Goal: Check status: Check status

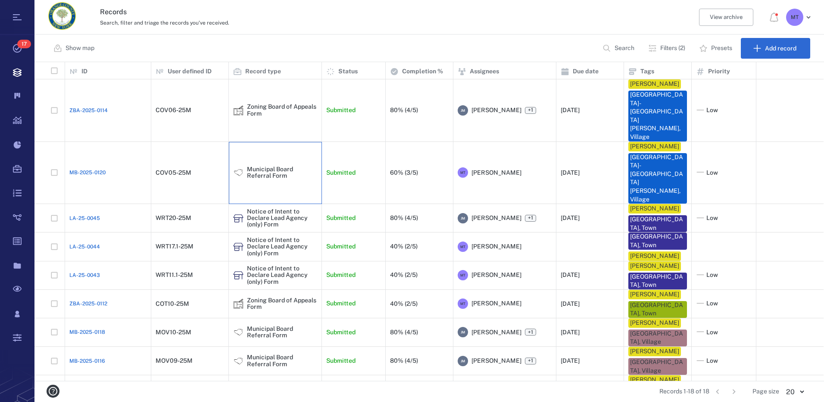
click at [278, 166] on div "Municipal Board Referral Form" at bounding box center [282, 172] width 70 height 13
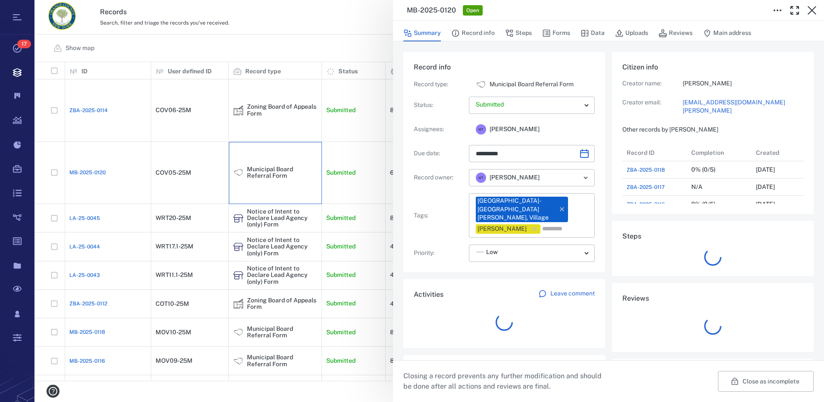
scroll to position [7, 7]
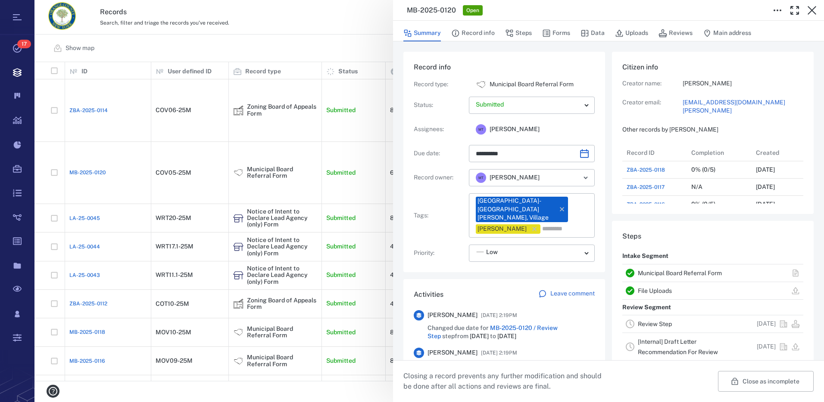
drag, startPoint x: 555, startPoint y: 31, endPoint x: 591, endPoint y: 49, distance: 39.9
click at [555, 31] on button "Forms" at bounding box center [556, 33] width 28 height 16
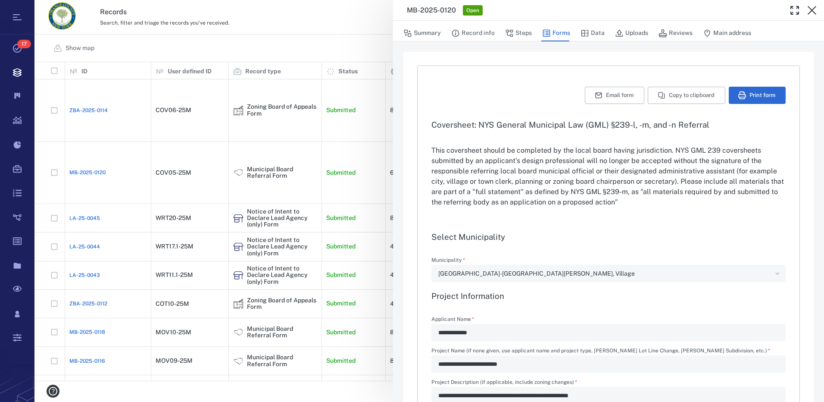
type input "**********"
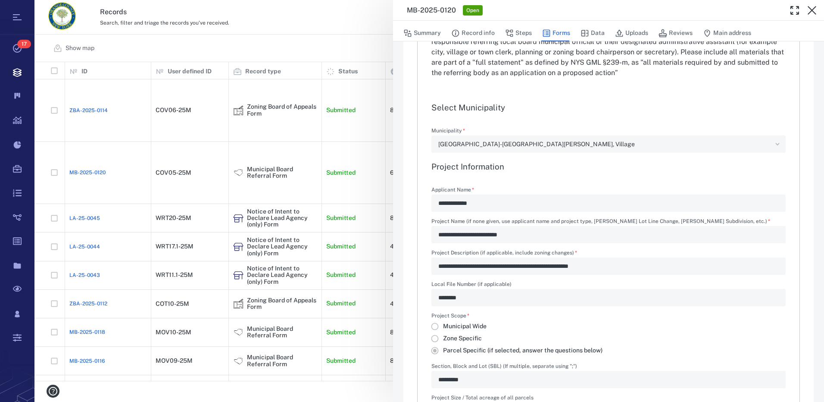
scroll to position [216, 0]
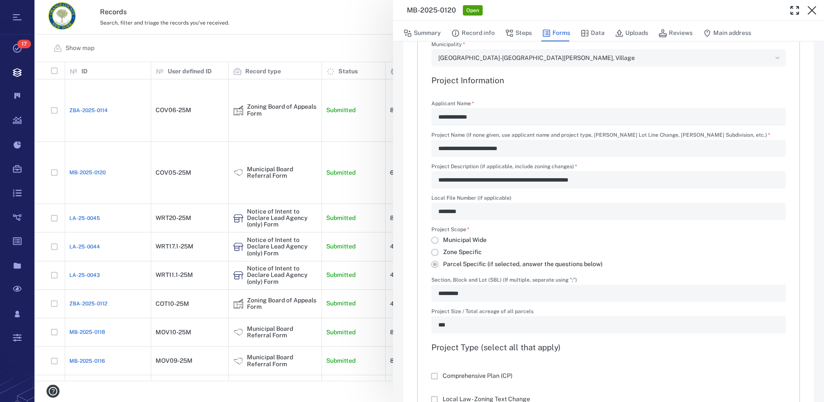
drag, startPoint x: 813, startPoint y: 10, endPoint x: 281, endPoint y: 106, distance: 540.7
click at [813, 9] on icon "button" at bounding box center [812, 10] width 9 height 9
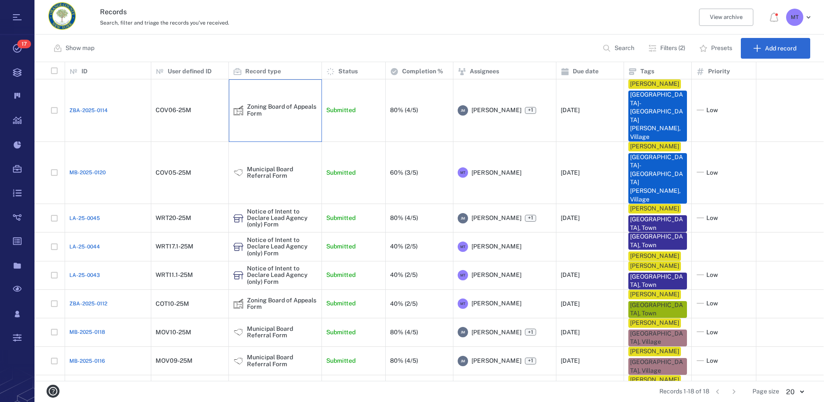
click at [284, 103] on div "Zoning Board of Appeals Form" at bounding box center [282, 109] width 70 height 13
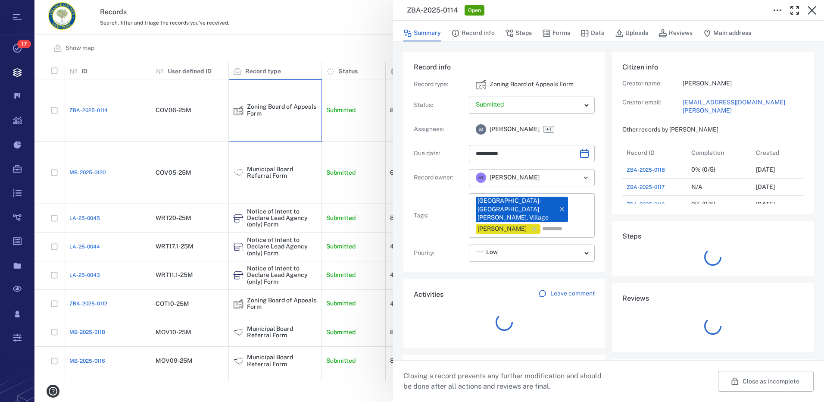
scroll to position [310, 165]
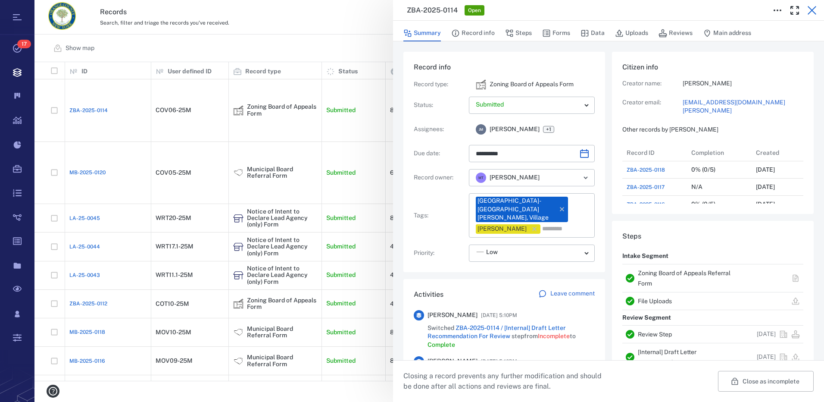
click at [813, 12] on icon "button" at bounding box center [812, 10] width 10 height 10
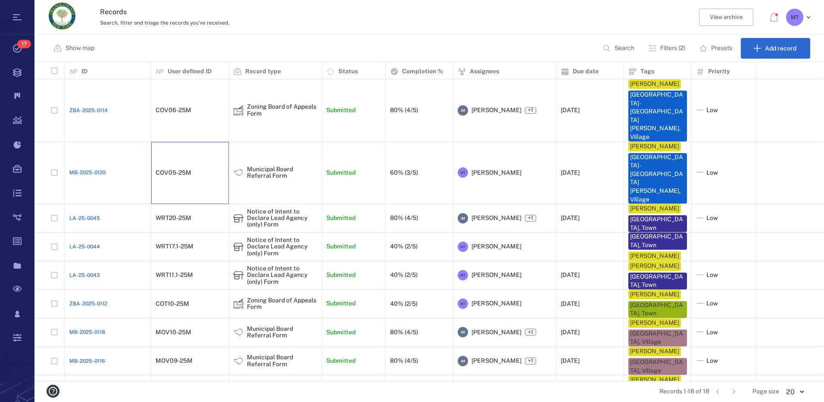
click at [173, 169] on div "COV05-25M" at bounding box center [174, 172] width 36 height 6
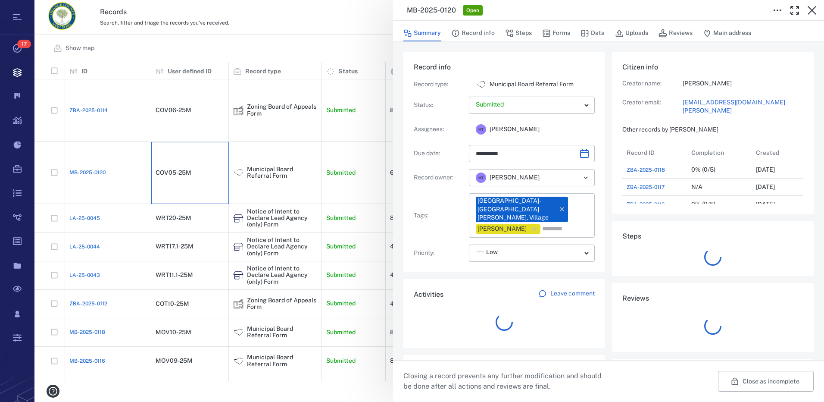
scroll to position [310, 165]
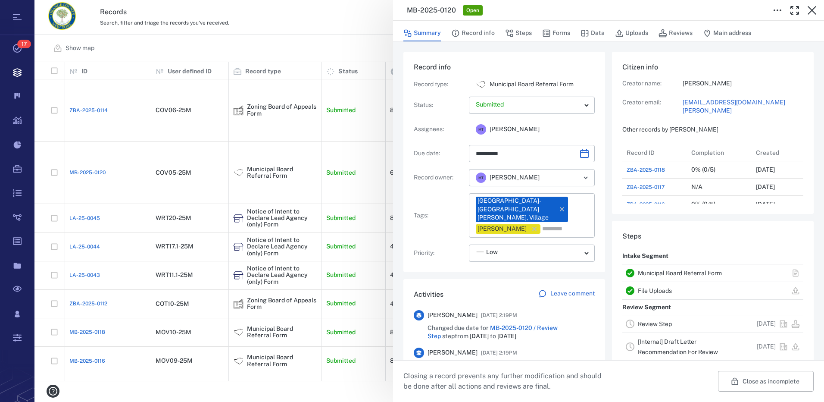
click at [664, 321] on link "Review Step" at bounding box center [655, 323] width 34 height 7
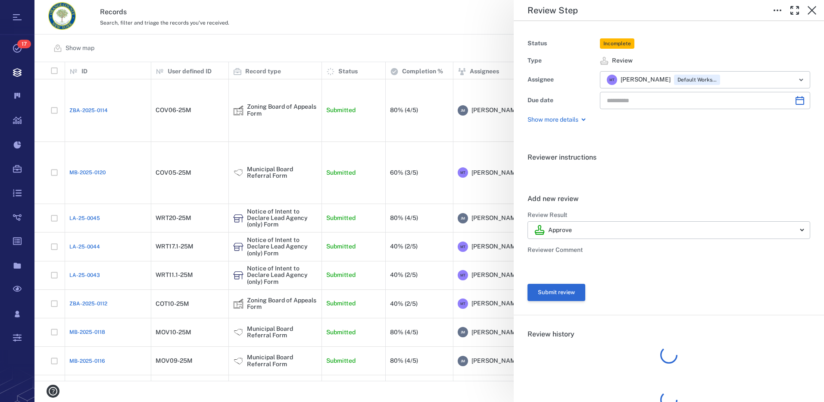
type input "**********"
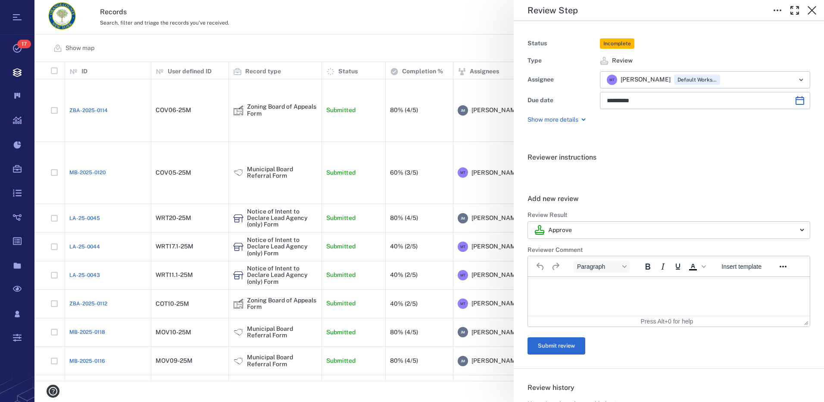
click at [649, 229] on body "Tasks 17 Records Boards Dashboard Reports Record types Guide steps Rules Form b…" at bounding box center [412, 201] width 824 height 402
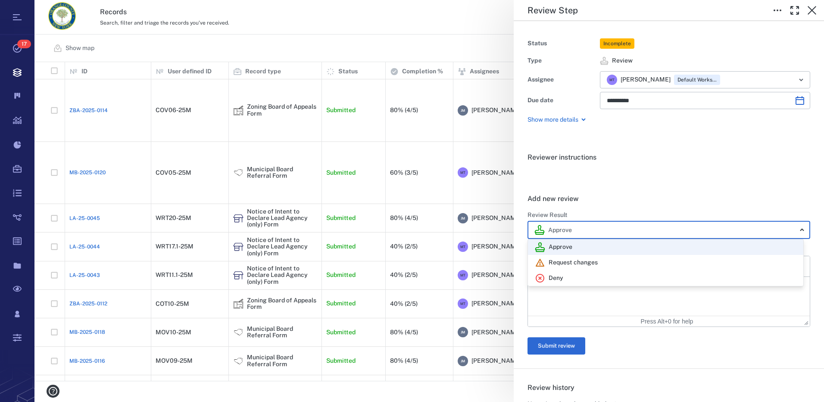
click at [551, 276] on p "Deny" at bounding box center [556, 278] width 15 height 9
type input "******"
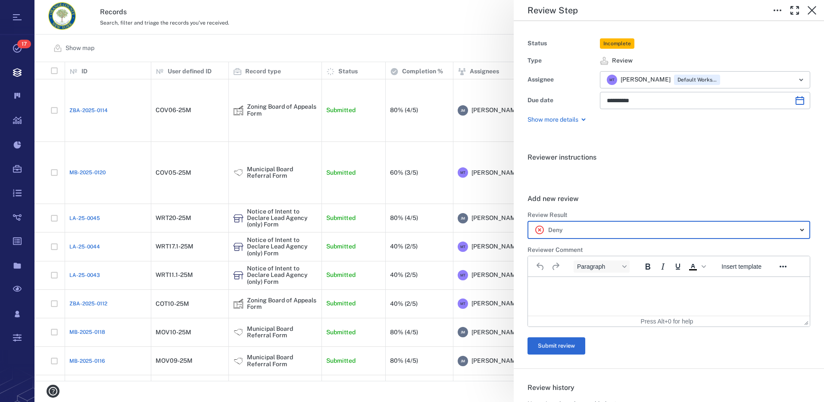
click at [562, 283] on html at bounding box center [669, 288] width 282 height 22
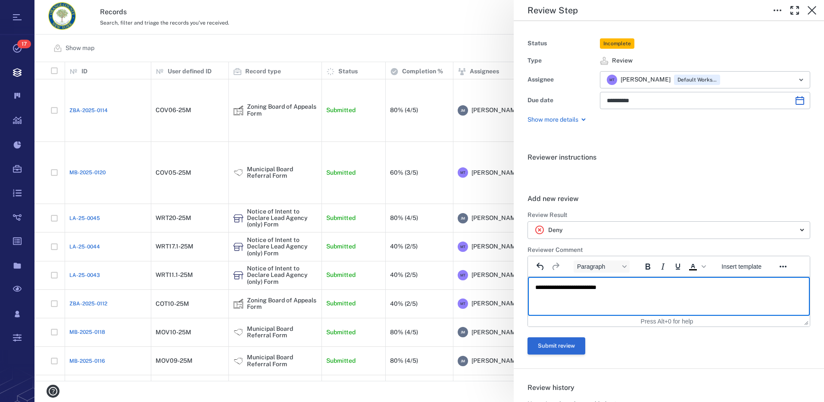
click at [569, 345] on button "Submit review" at bounding box center [557, 345] width 58 height 17
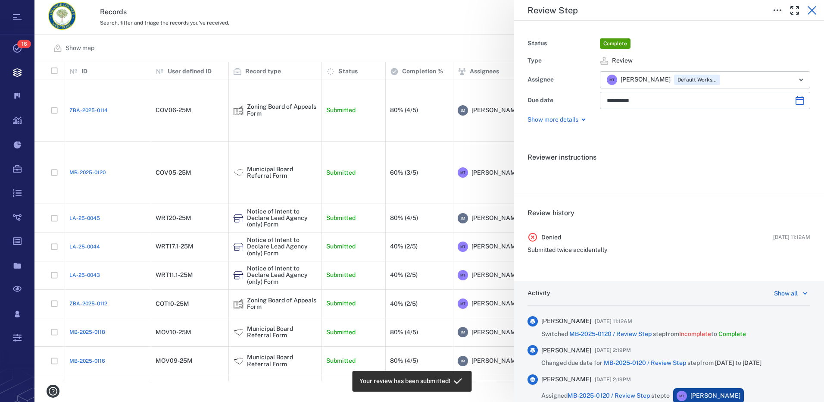
click at [814, 10] on icon "button" at bounding box center [812, 10] width 10 height 10
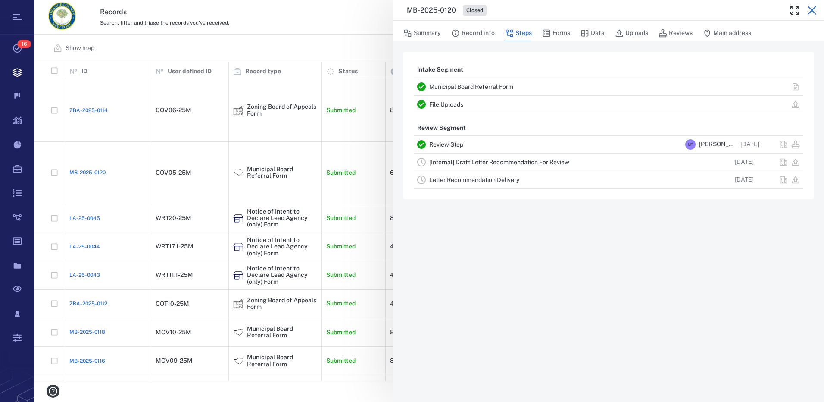
click at [811, 9] on icon "button" at bounding box center [812, 10] width 9 height 9
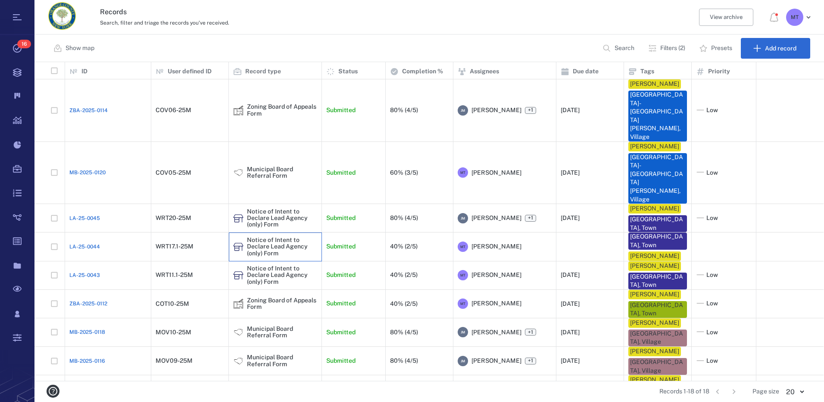
click at [247, 237] on div "Notice of Intent to Declare Lead Agency (only) Form" at bounding box center [282, 247] width 70 height 20
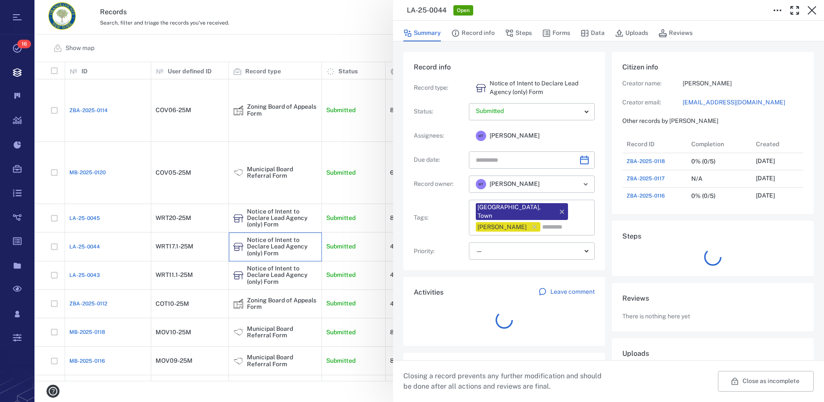
scroll to position [448, 165]
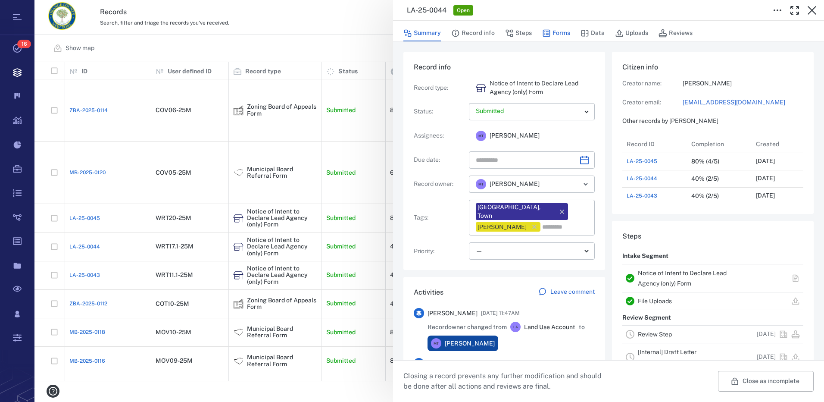
click at [551, 31] on button "Forms" at bounding box center [556, 33] width 28 height 16
